Goal: Transaction & Acquisition: Purchase product/service

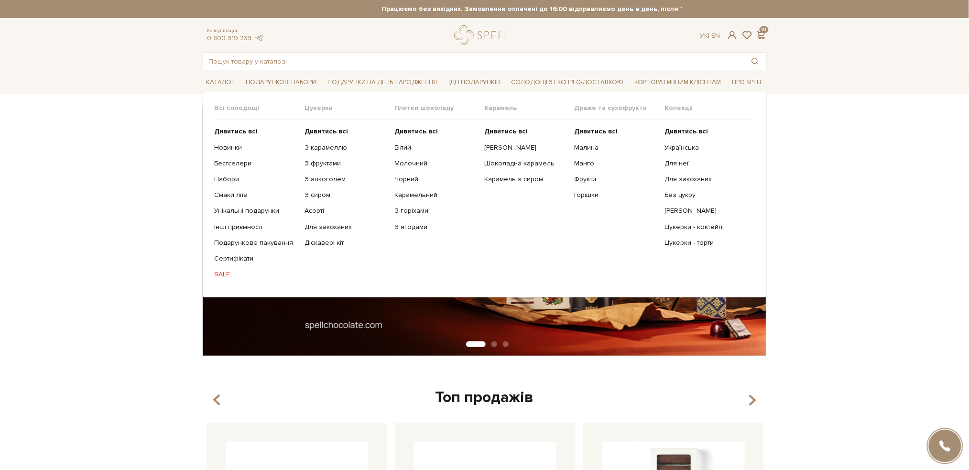
click at [220, 79] on span "Каталог" at bounding box center [221, 82] width 36 height 15
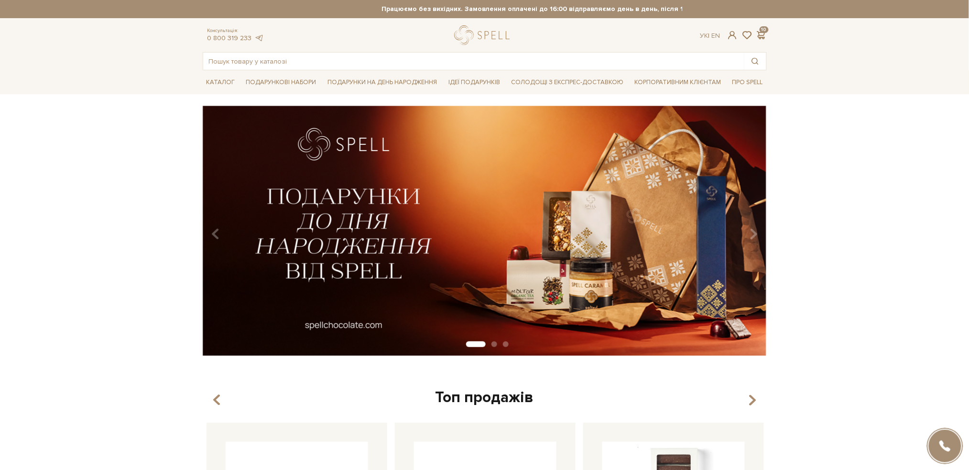
click at [220, 79] on span "Каталог" at bounding box center [221, 82] width 36 height 15
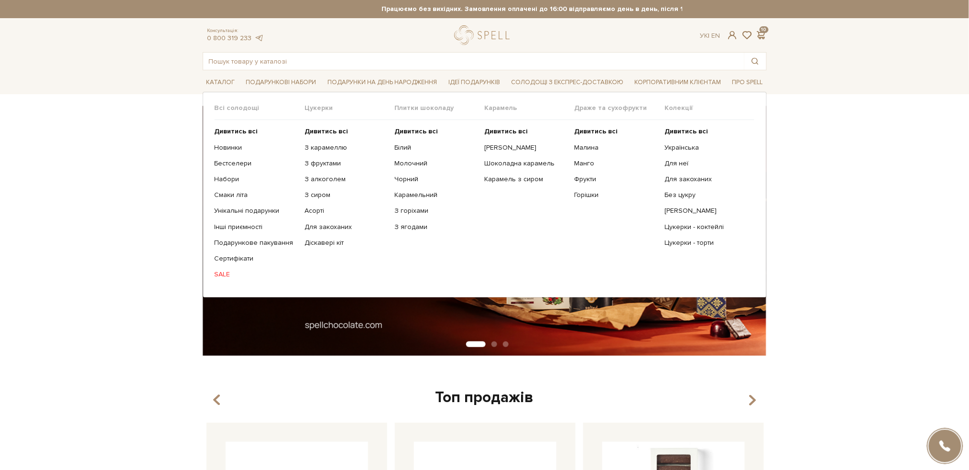
click at [217, 272] on link "SALE" at bounding box center [256, 274] width 83 height 9
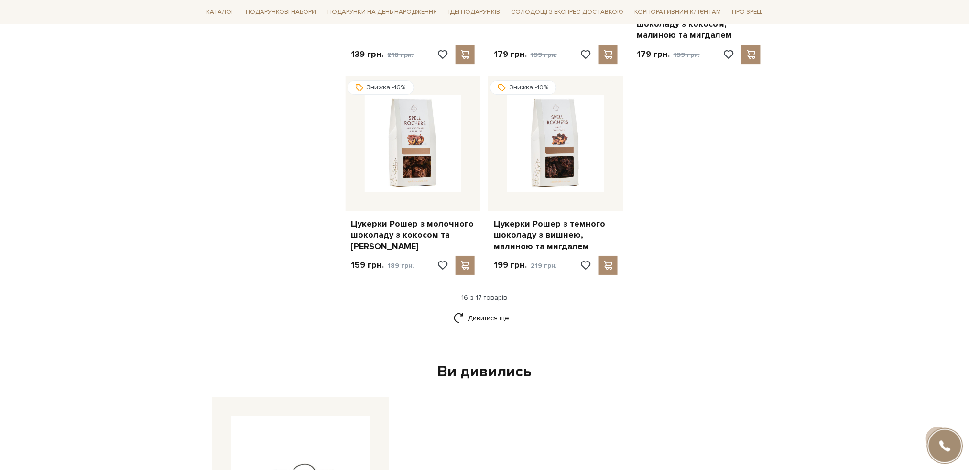
scroll to position [1148, 0]
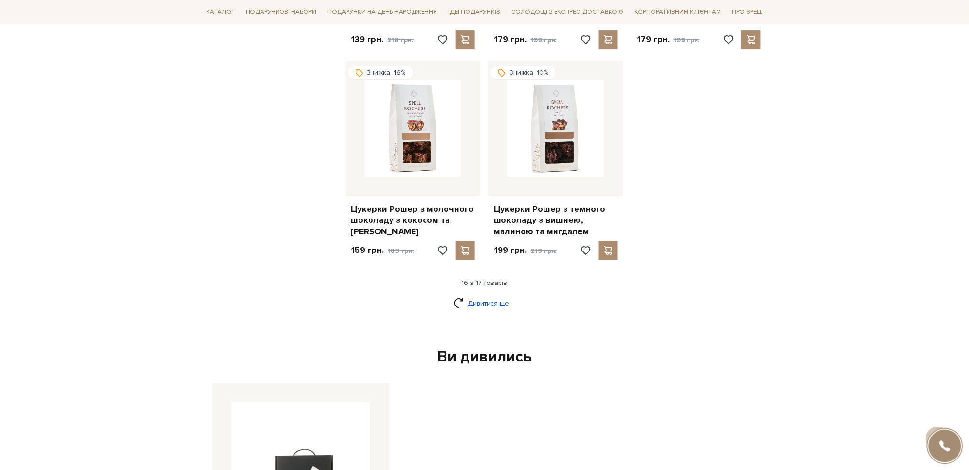
click at [507, 295] on link "Дивитися ще" at bounding box center [485, 303] width 62 height 17
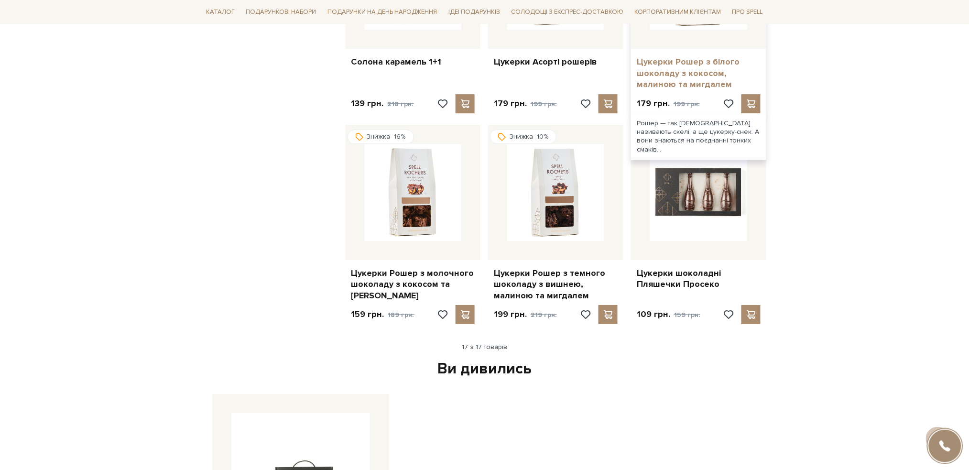
scroll to position [957, 0]
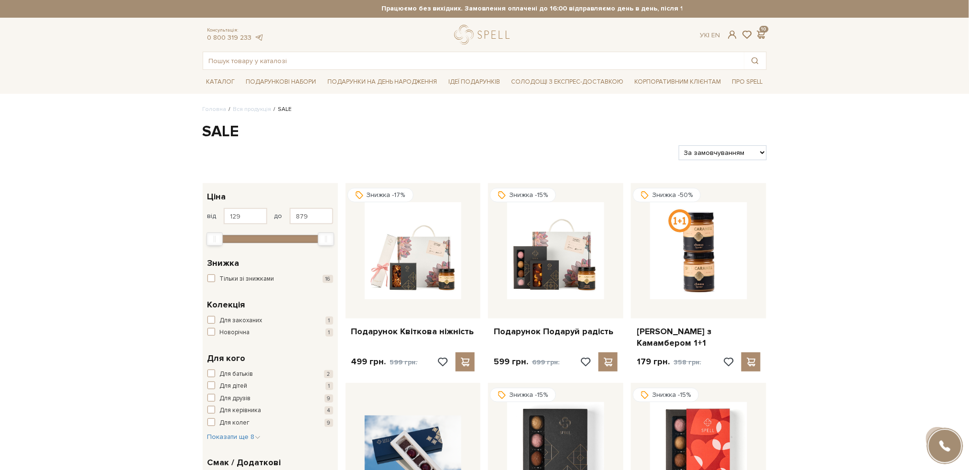
scroll to position [0, 0]
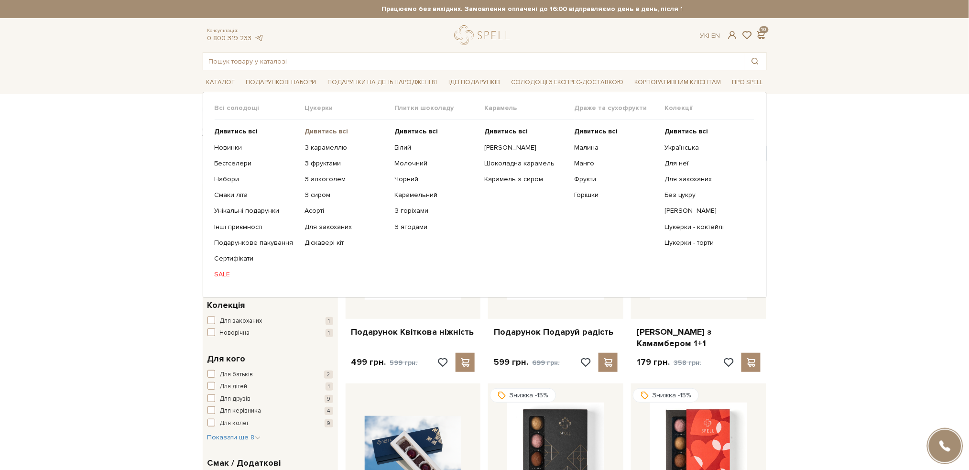
click at [325, 129] on b "Дивитись всі" at bounding box center [327, 131] width 44 height 8
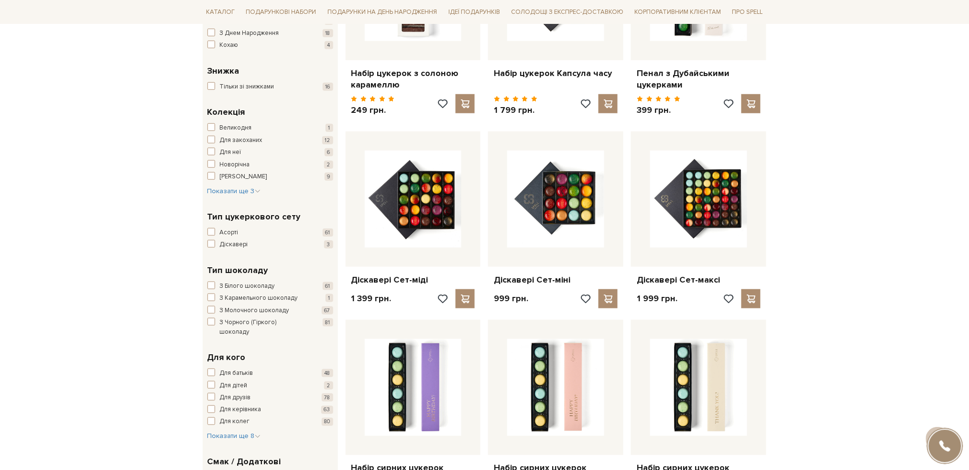
scroll to position [446, 0]
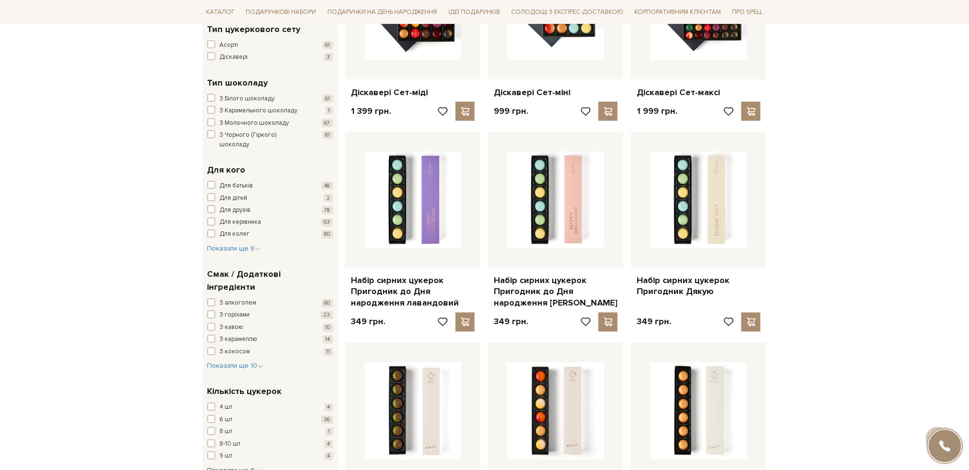
click at [231, 467] on span "Показати ще 6" at bounding box center [235, 471] width 54 height 8
click at [211, 470] on span "button" at bounding box center [212, 476] width 8 height 8
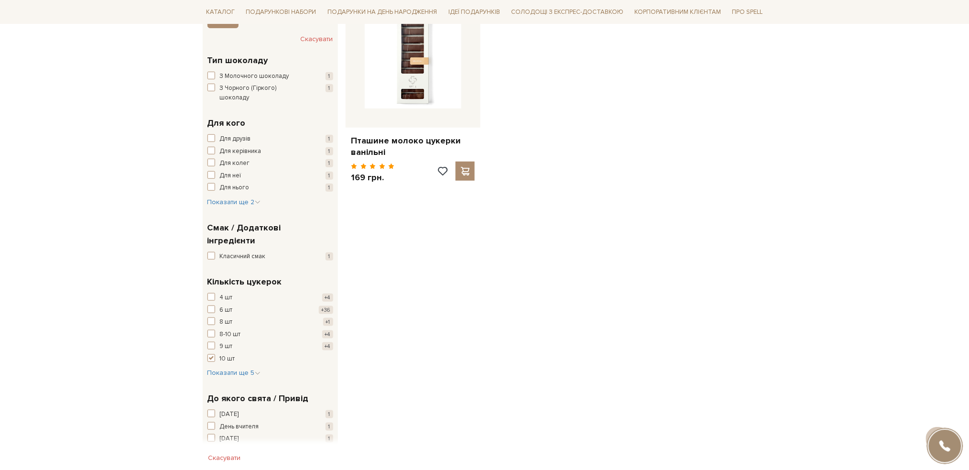
scroll to position [383, 0]
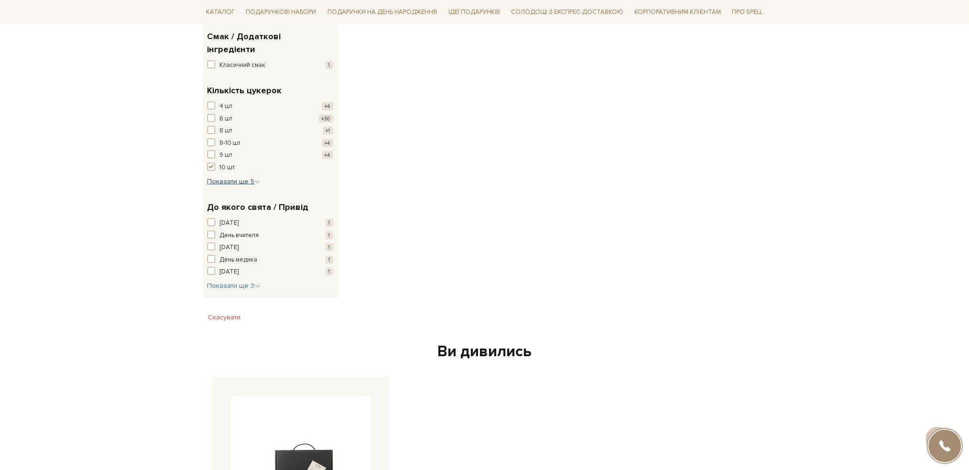
click at [219, 177] on span "Показати ще 5" at bounding box center [234, 181] width 53 height 8
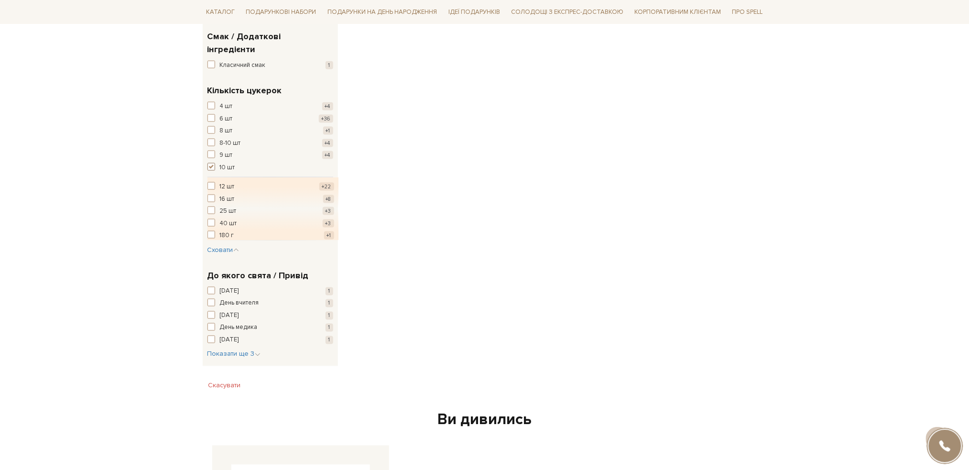
click at [211, 163] on span "button" at bounding box center [212, 167] width 8 height 8
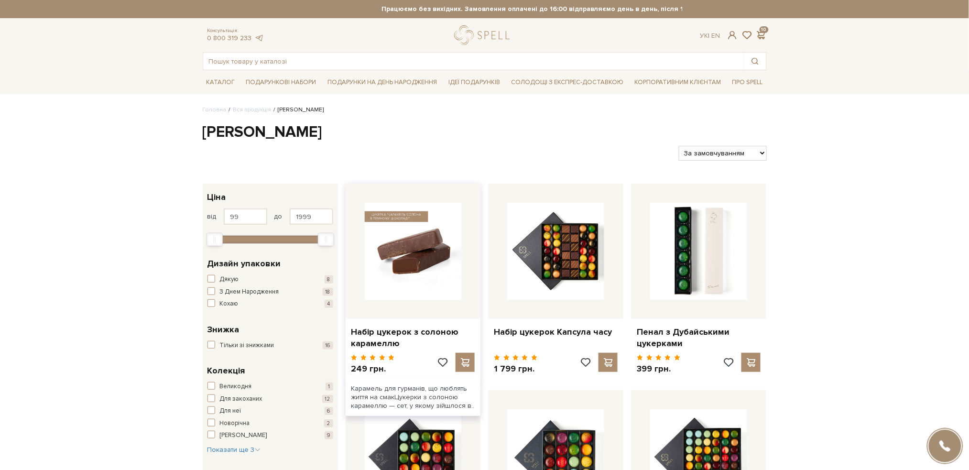
click at [414, 259] on img at bounding box center [413, 251] width 97 height 97
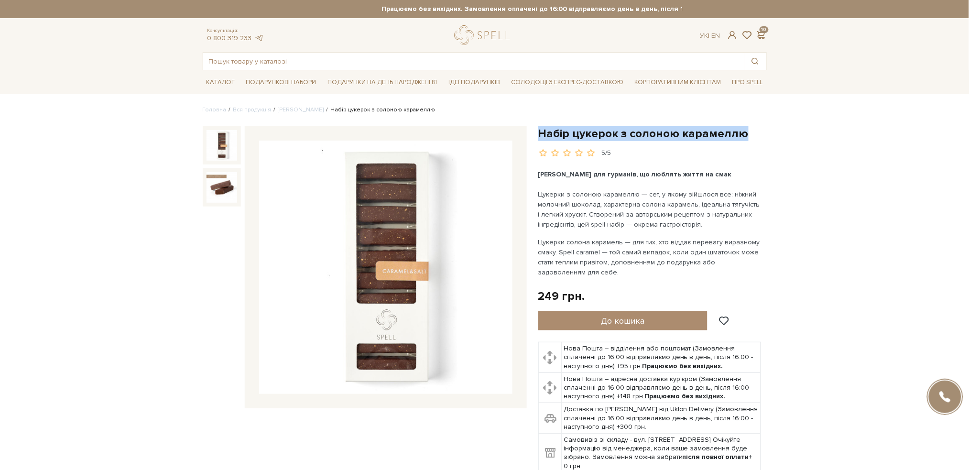
drag, startPoint x: 749, startPoint y: 136, endPoint x: 539, endPoint y: 130, distance: 210.0
click at [539, 130] on h1 "Набір цукерок з солоною карамеллю" at bounding box center [653, 133] width 229 height 15
copy h1 "Набір цукерок з солоною карамеллю"
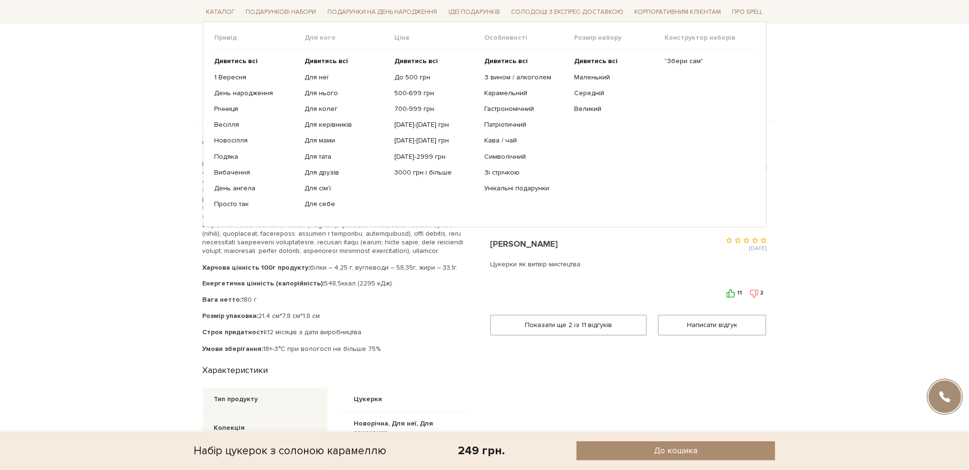
scroll to position [255, 0]
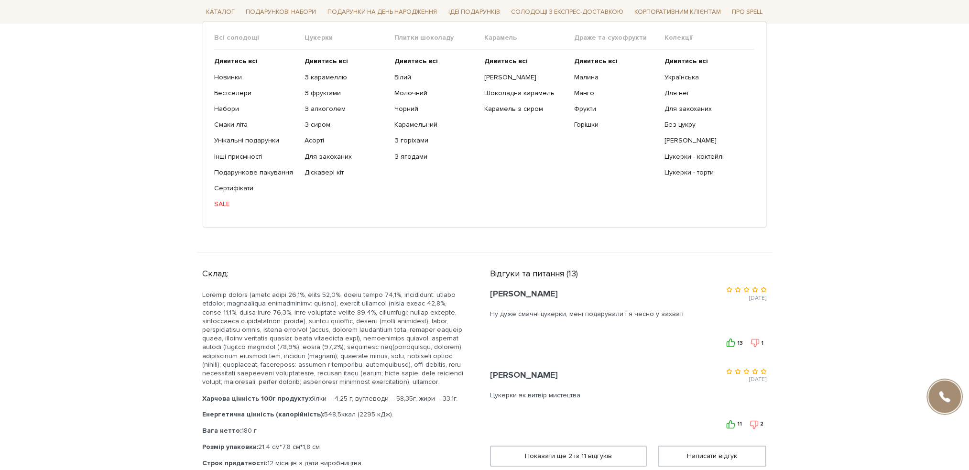
click at [217, 201] on link "SALE" at bounding box center [256, 204] width 83 height 9
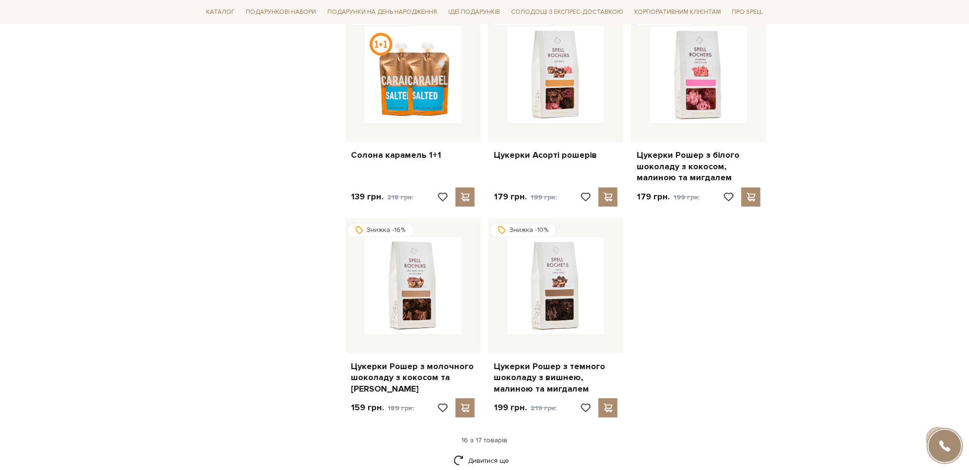
scroll to position [1020, 0]
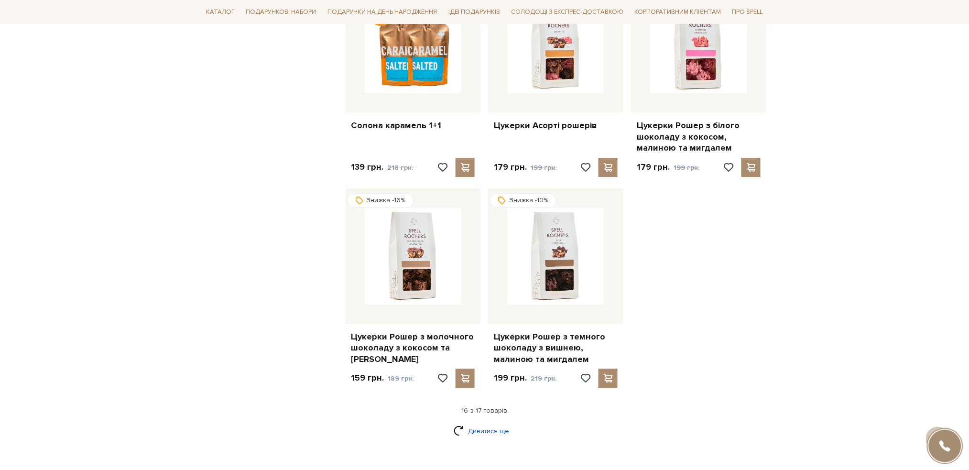
click at [494, 424] on link "Дивитися ще" at bounding box center [485, 431] width 62 height 17
